Goal: Task Accomplishment & Management: Manage account settings

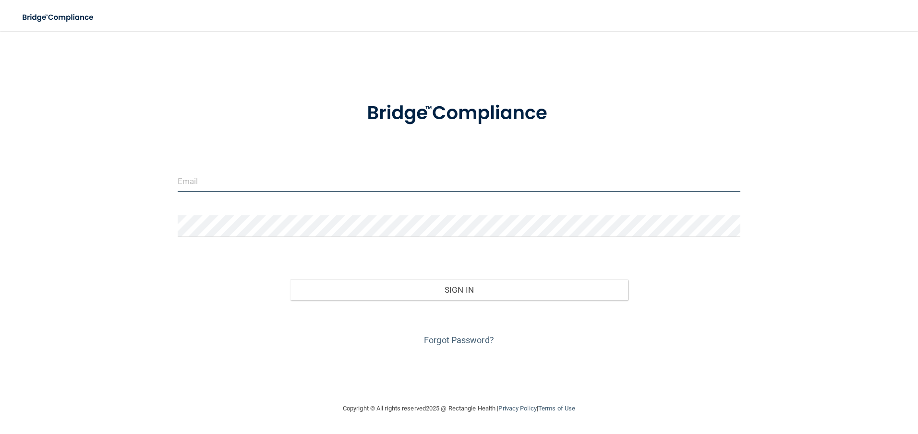
click at [383, 178] on input "email" at bounding box center [459, 181] width 563 height 22
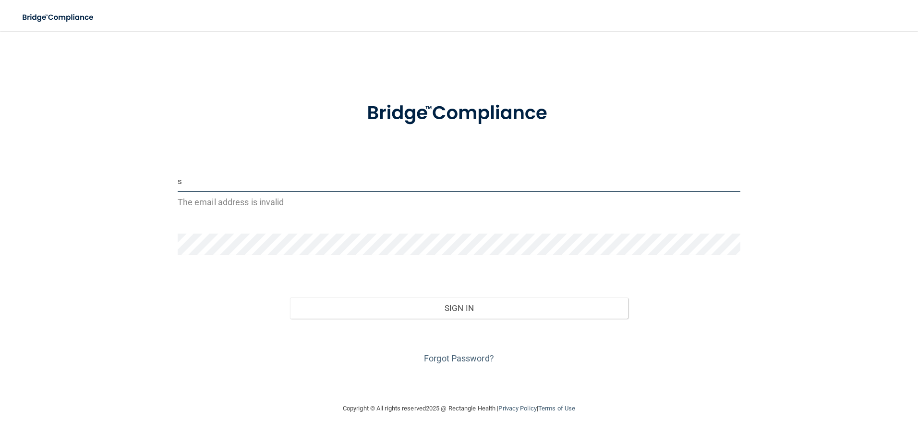
type input "[EMAIL_ADDRESS][DOMAIN_NAME]"
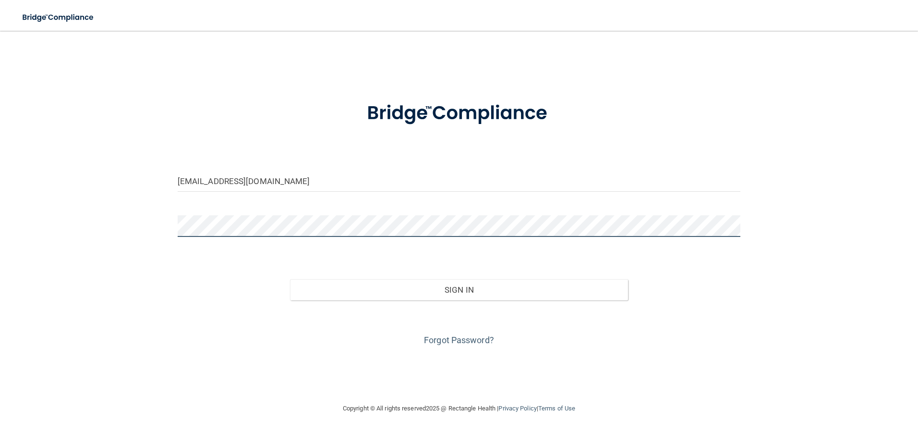
click at [290, 279] on button "Sign In" at bounding box center [459, 289] width 338 height 21
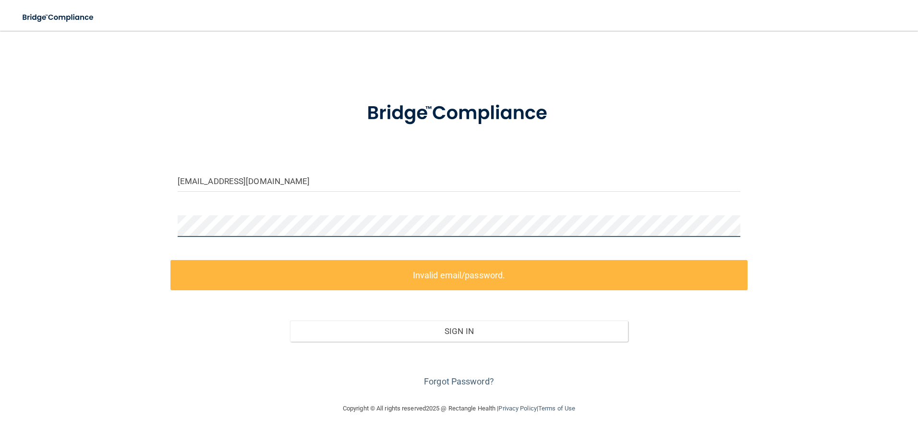
click at [0, 179] on html "Toggle navigation Manage My Enterprise Manage My Location [EMAIL_ADDRESS][DOMAI…" at bounding box center [459, 217] width 918 height 434
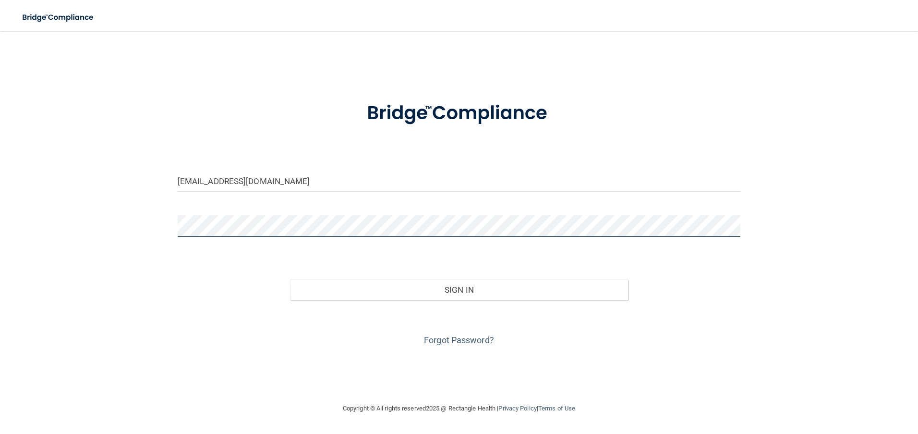
click at [290, 279] on button "Sign In" at bounding box center [459, 289] width 338 height 21
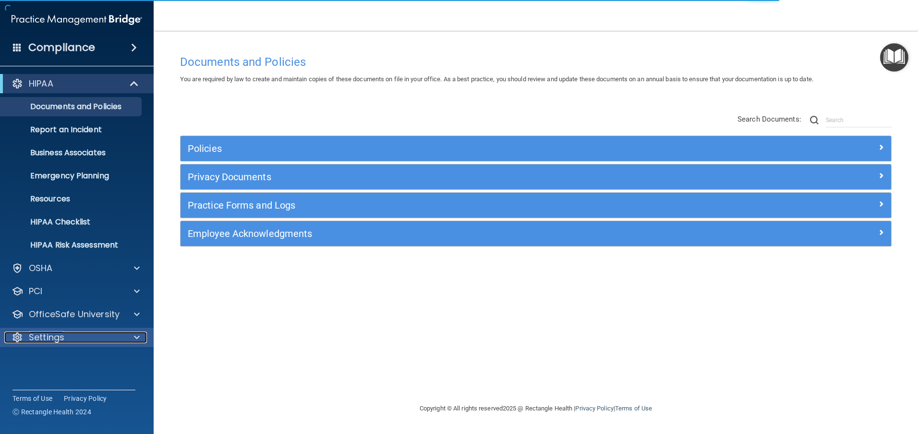
click at [129, 341] on div at bounding box center [135, 337] width 24 height 12
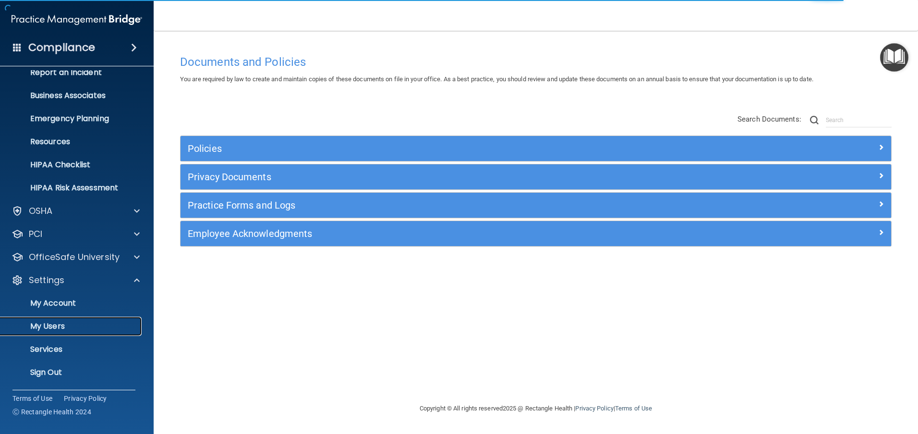
click at [110, 317] on link "My Users" at bounding box center [65, 326] width 151 height 19
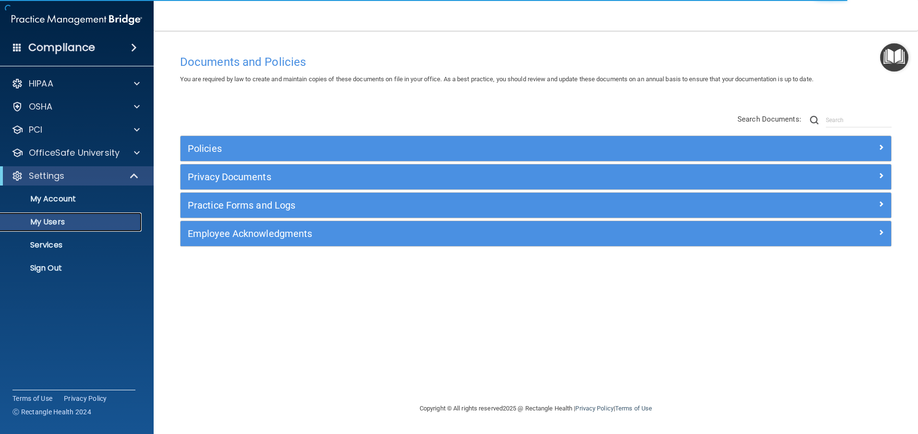
select select "20"
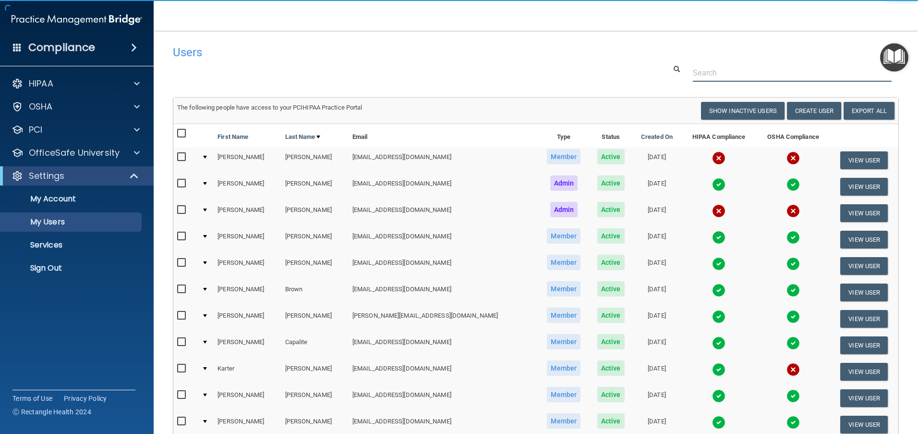
click at [807, 72] on input "text" at bounding box center [792, 73] width 199 height 18
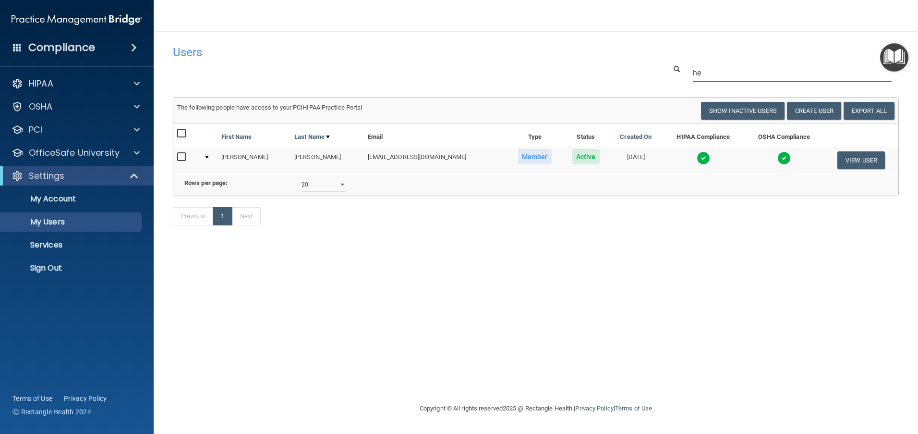
type input "h"
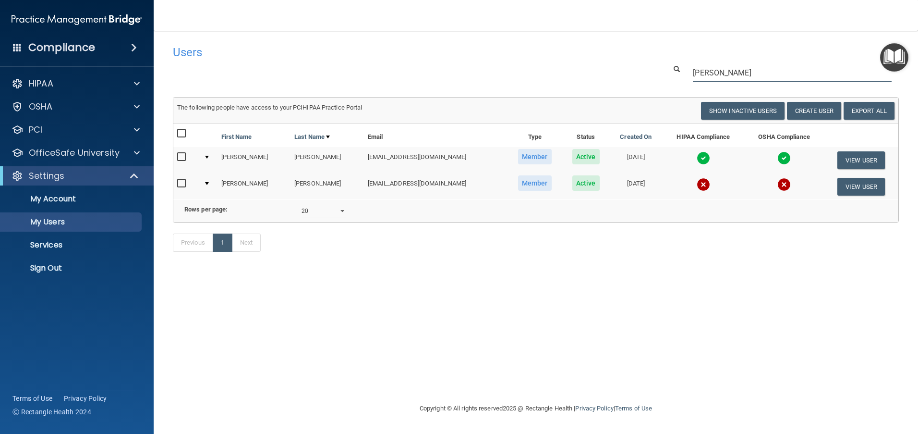
type input "[PERSON_NAME]"
click at [868, 161] on button "View User" at bounding box center [862, 160] width 48 height 18
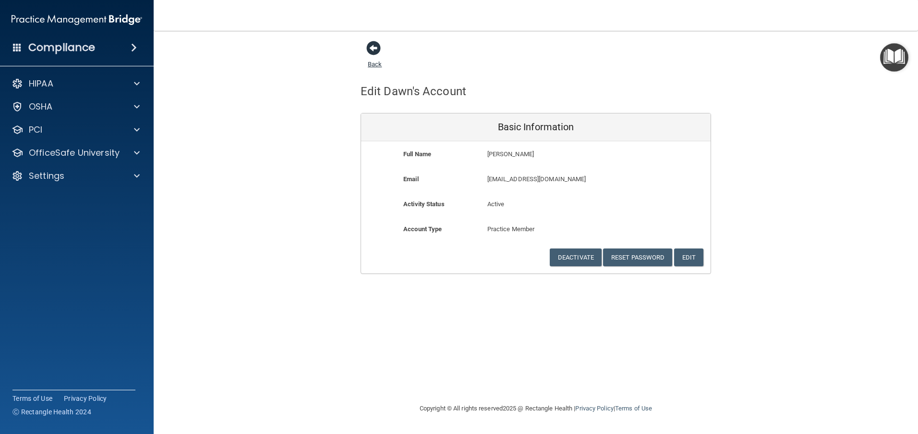
click at [373, 47] on span at bounding box center [373, 48] width 14 height 14
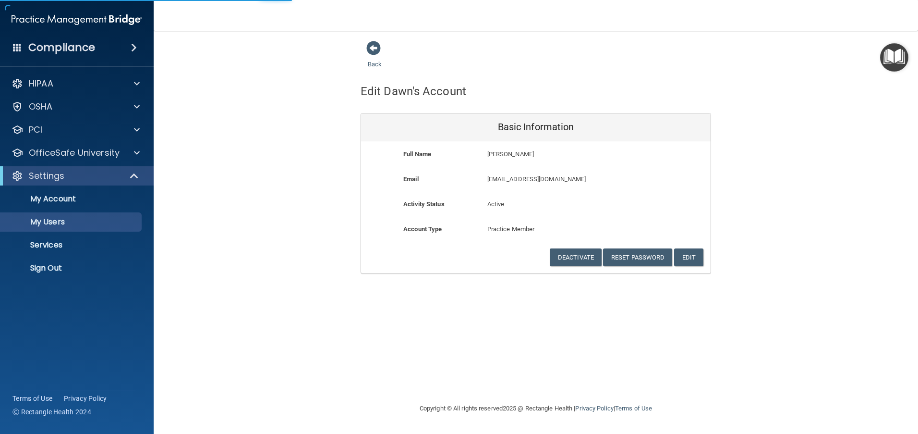
select select "20"
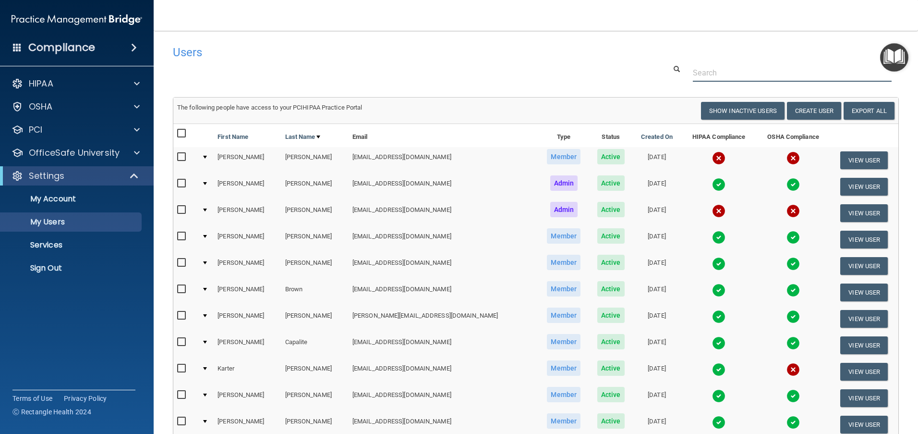
click at [731, 67] on input "text" at bounding box center [792, 73] width 199 height 18
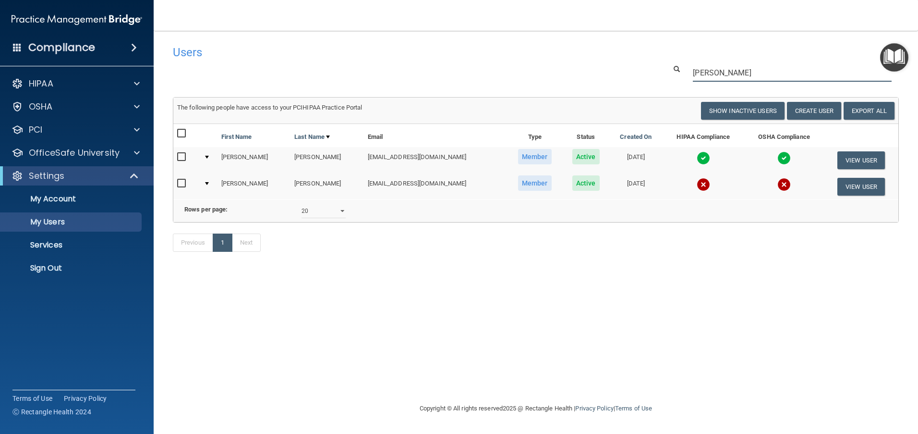
click at [745, 73] on input "[PERSON_NAME]" at bounding box center [792, 73] width 199 height 18
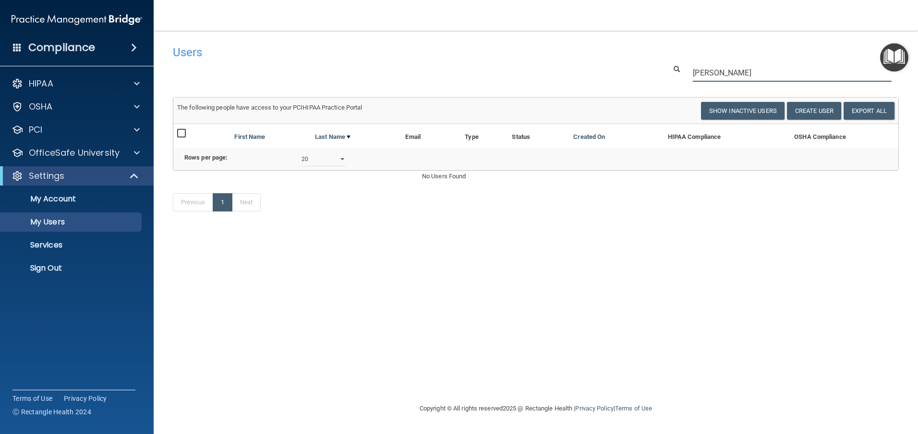
click at [756, 68] on input "[PERSON_NAME]" at bounding box center [792, 73] width 199 height 18
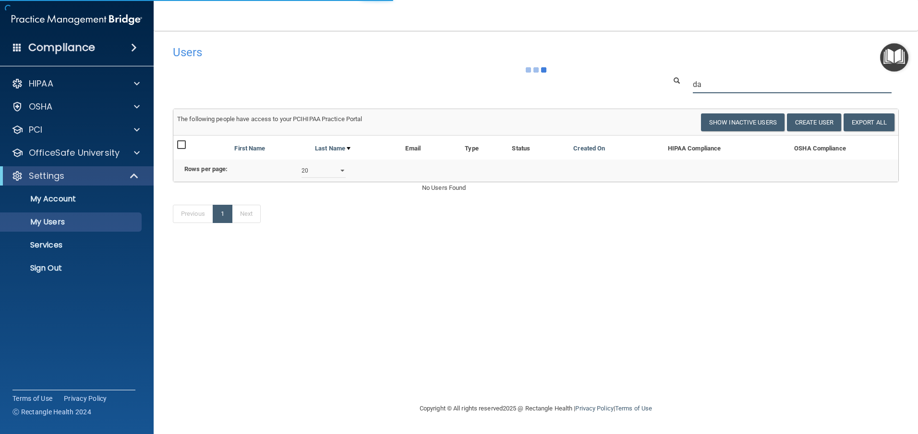
type input "d"
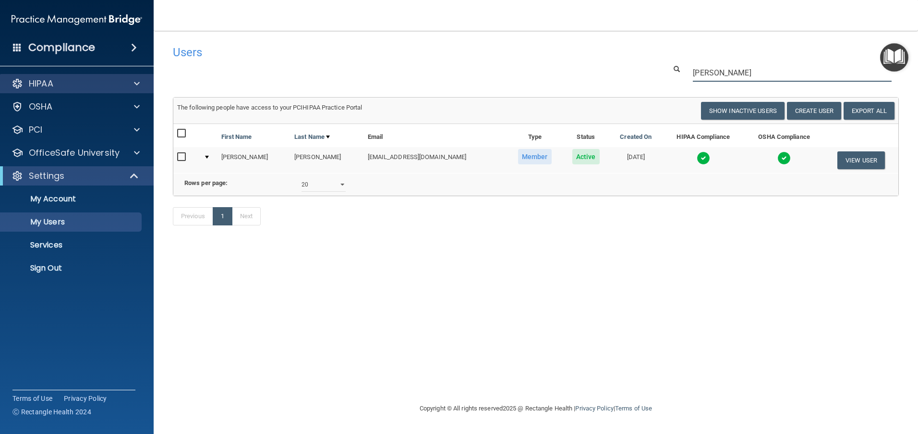
type input "[PERSON_NAME]"
click at [132, 81] on div at bounding box center [135, 84] width 24 height 12
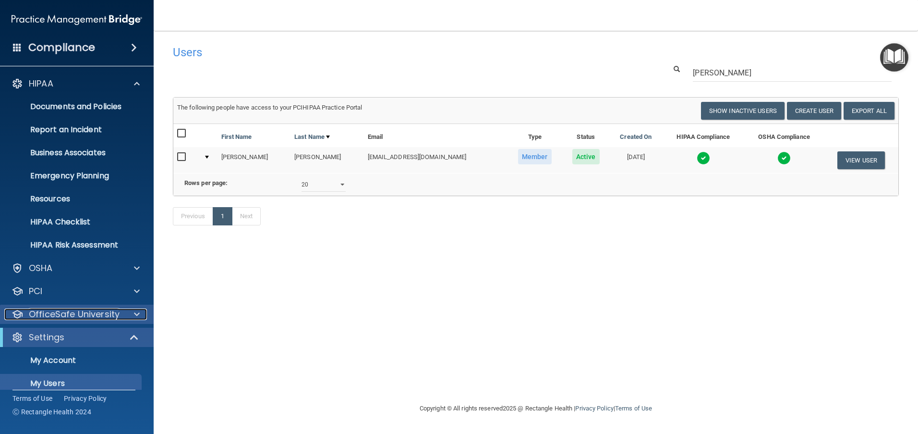
click at [135, 312] on span at bounding box center [137, 314] width 6 height 12
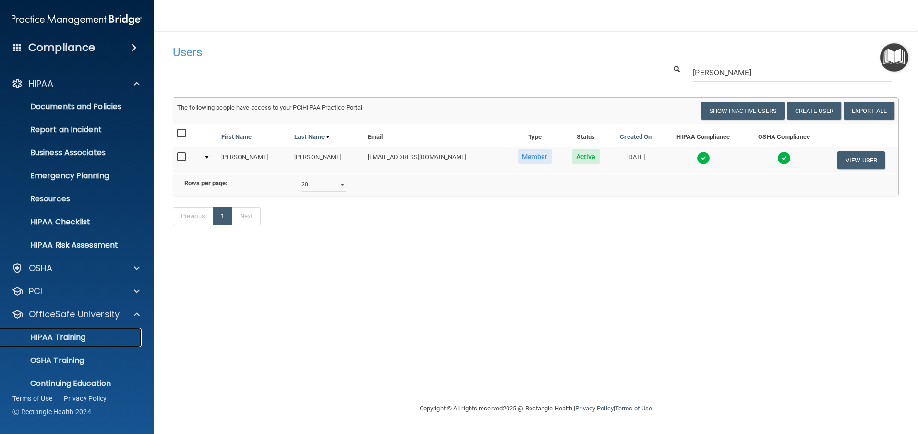
click at [98, 333] on div "HIPAA Training" at bounding box center [71, 337] width 131 height 10
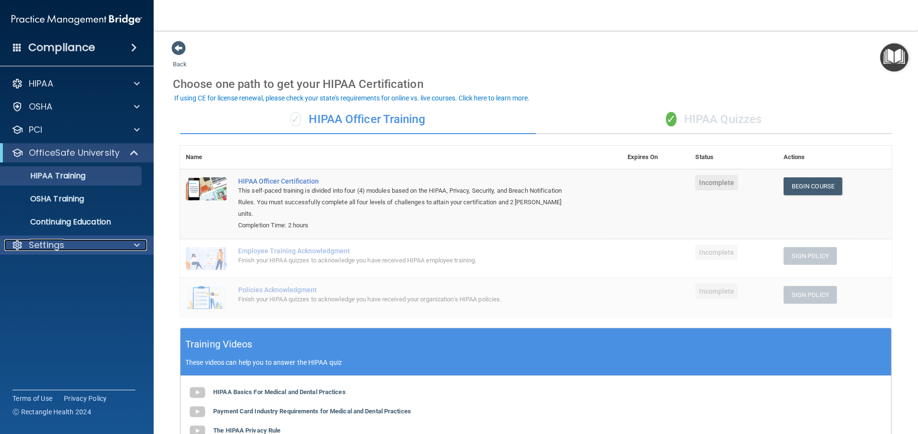
click at [132, 244] on div at bounding box center [135, 245] width 24 height 12
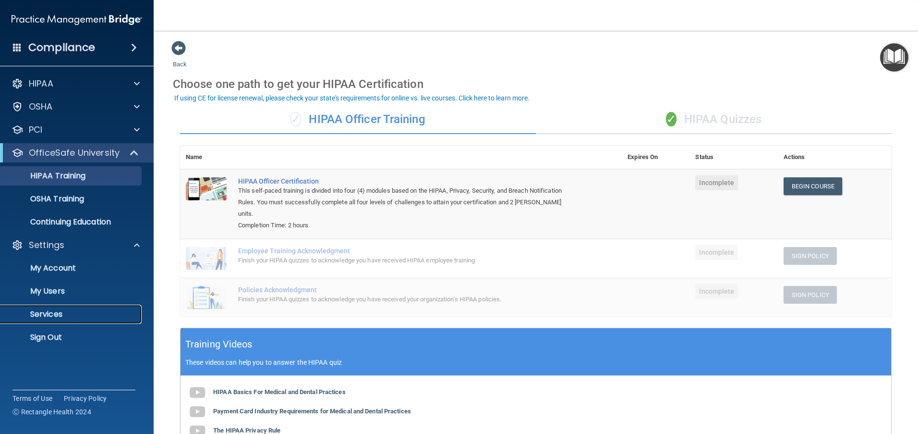
click at [37, 313] on p "Services" at bounding box center [71, 314] width 131 height 10
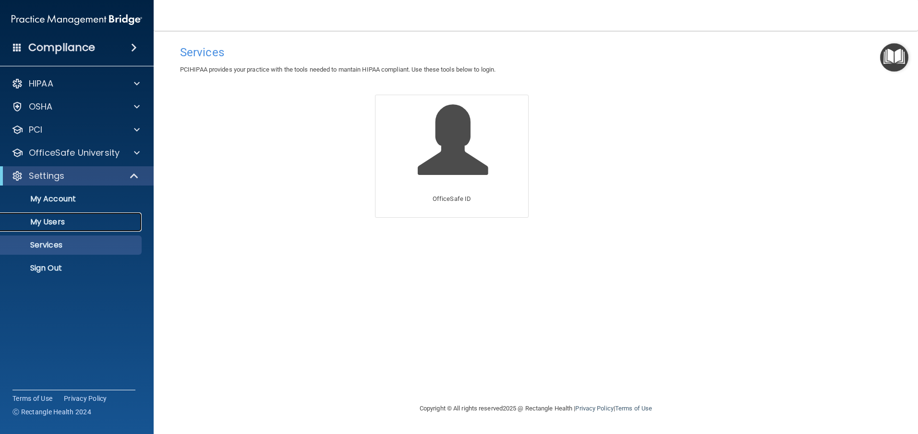
click at [61, 225] on p "My Users" at bounding box center [71, 222] width 131 height 10
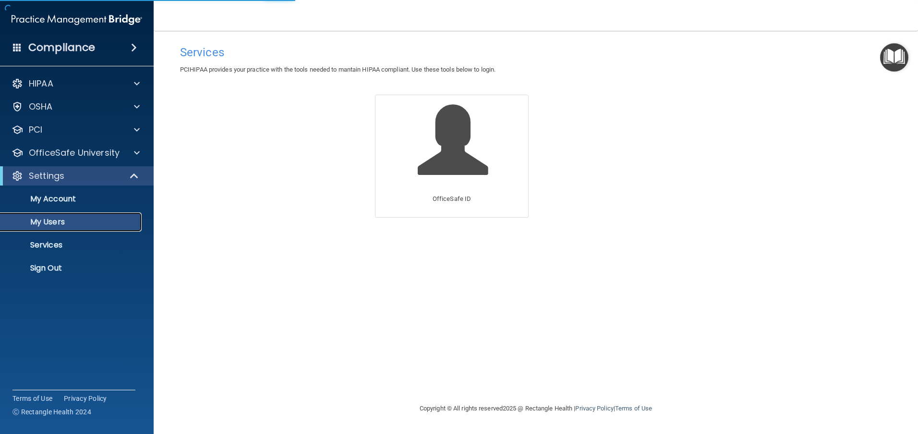
select select "20"
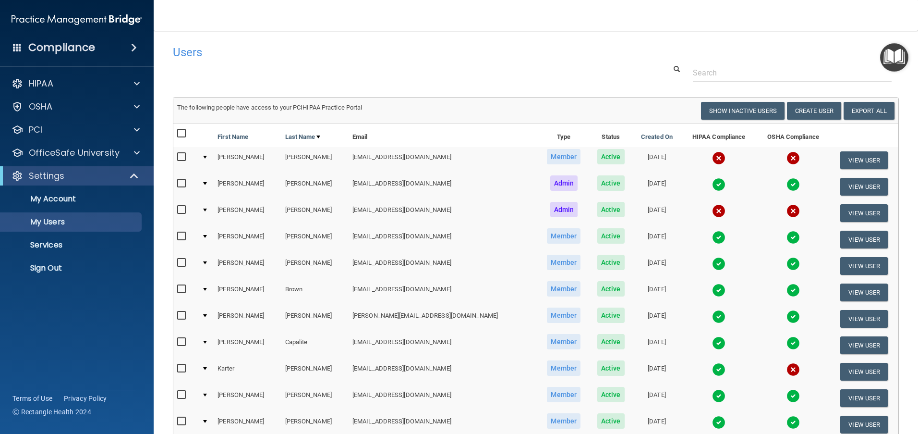
click at [896, 54] on img "Open Resource Center" at bounding box center [894, 57] width 28 height 28
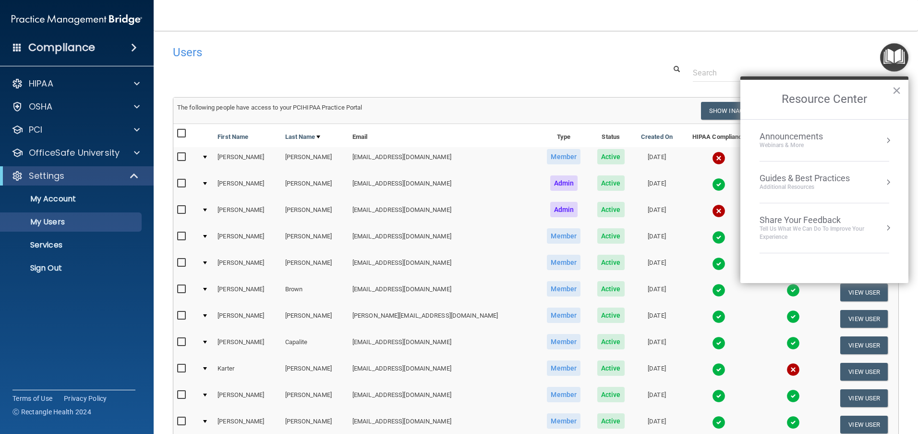
click at [850, 45] on div "Users" at bounding box center [536, 52] width 741 height 24
click at [133, 107] on div at bounding box center [135, 107] width 24 height 12
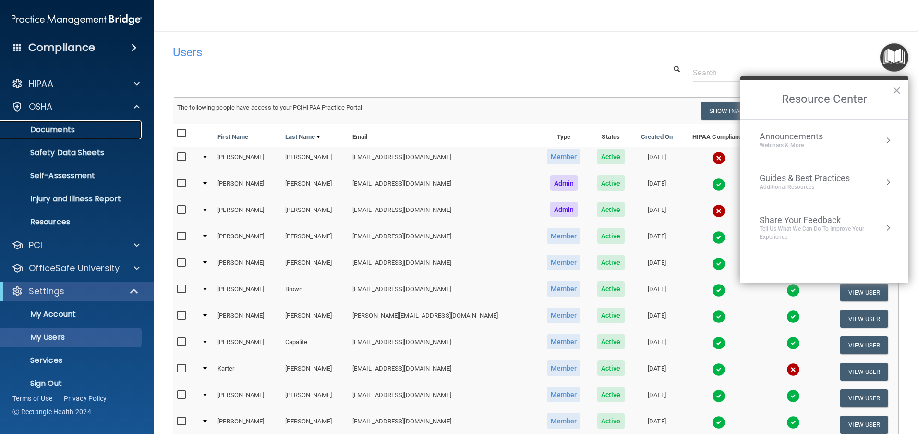
click at [44, 131] on p "Documents" at bounding box center [71, 130] width 131 height 10
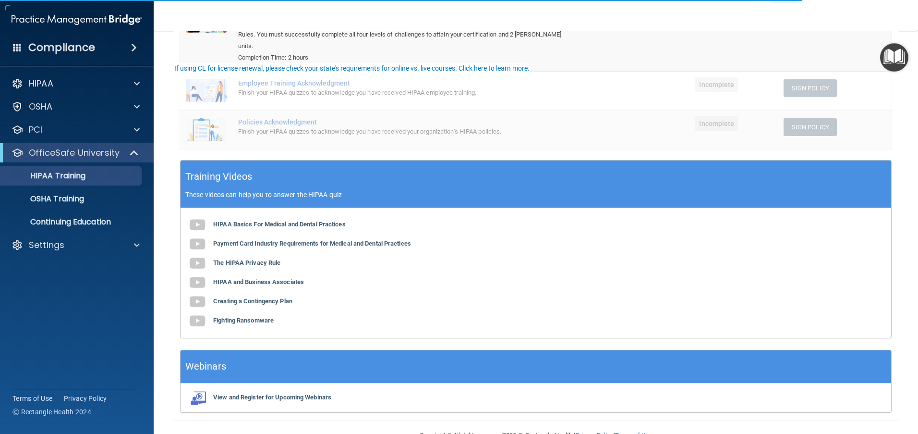
scroll to position [181, 0]
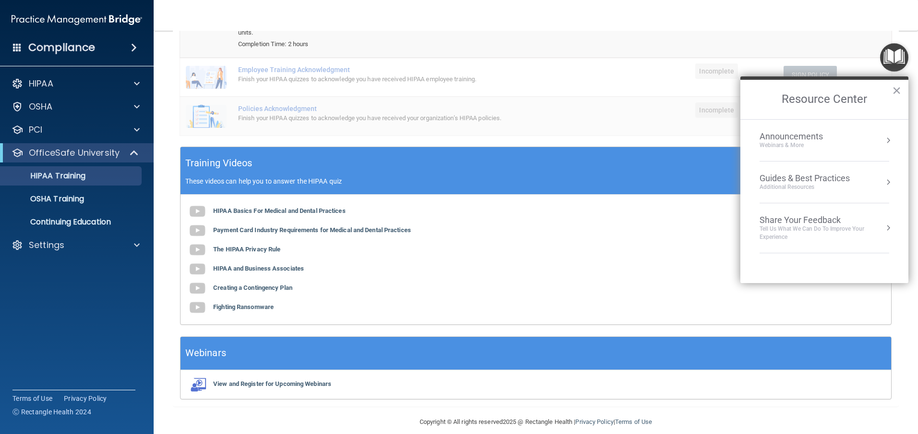
click at [348, 415] on footer "Copyright © All rights reserved 2025 @ Rectangle Health | Privacy Policy | Term…" at bounding box center [536, 420] width 726 height 29
